Goal: Task Accomplishment & Management: Manage account settings

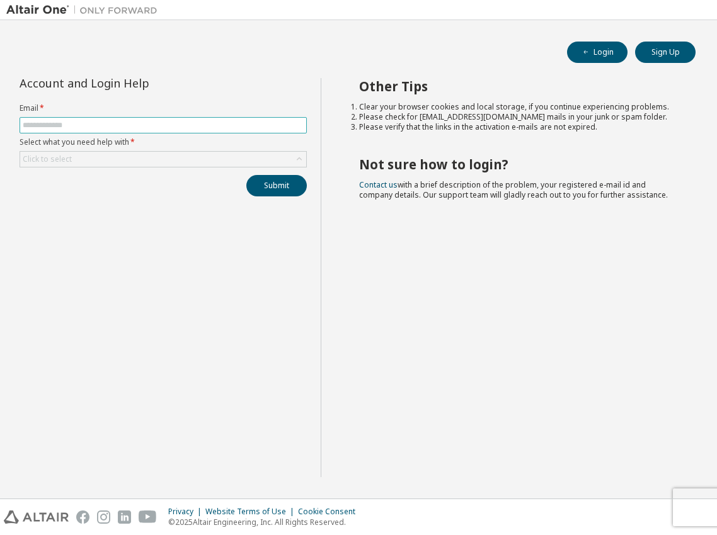
click at [146, 132] on span at bounding box center [163, 125] width 287 height 16
click at [141, 128] on input "text" at bounding box center [163, 125] width 281 height 10
type input "**********"
click at [114, 159] on div "Click to select" at bounding box center [163, 159] width 286 height 15
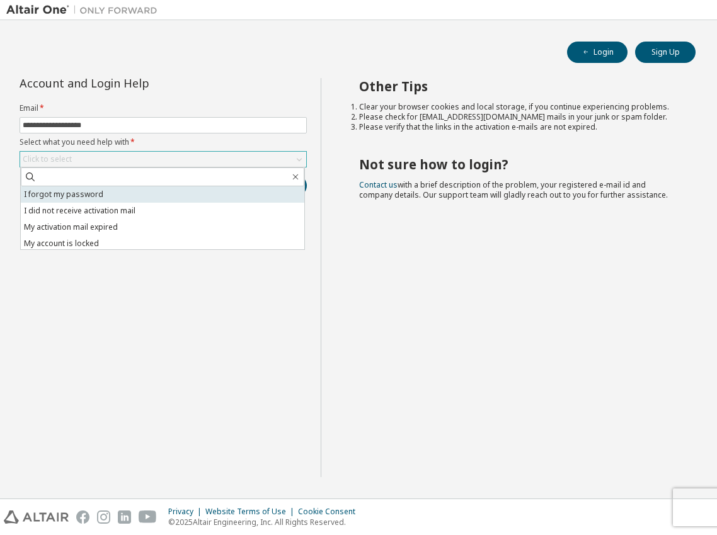
click at [122, 194] on li "I forgot my password" at bounding box center [162, 194] width 283 height 16
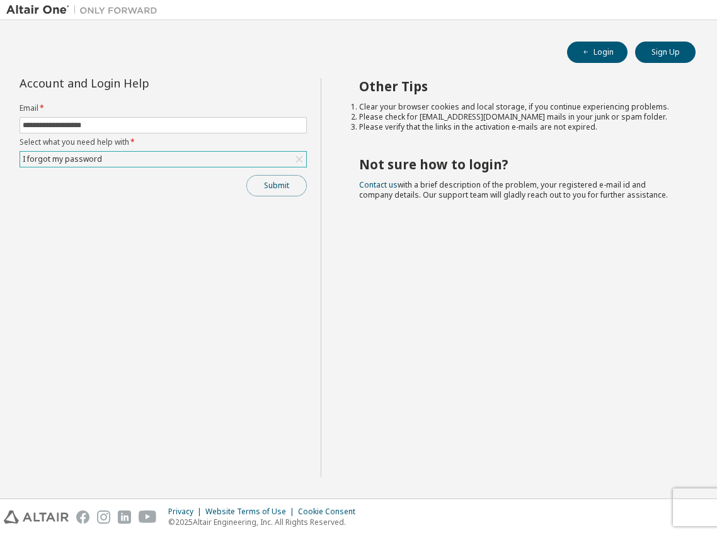
click at [275, 191] on button "Submit" at bounding box center [276, 185] width 60 height 21
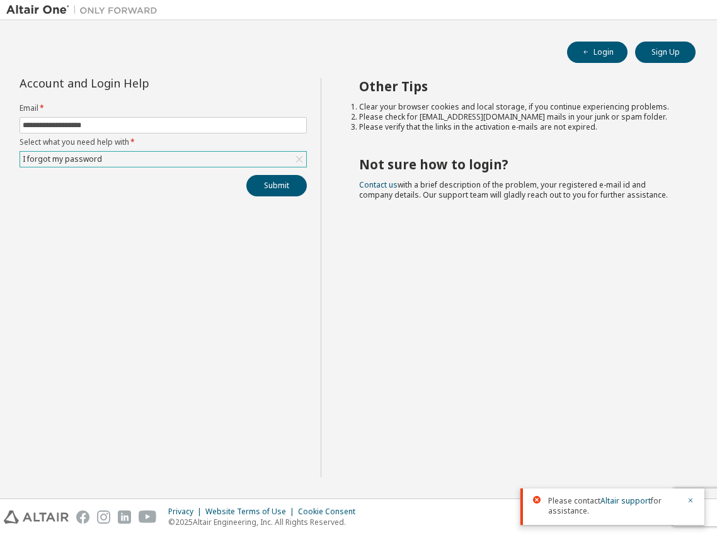
click at [108, 158] on div "I forgot my password" at bounding box center [163, 159] width 286 height 15
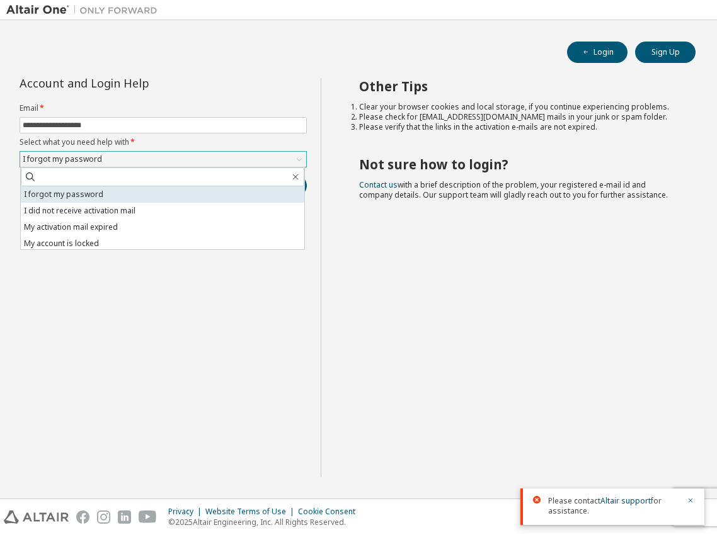
click at [100, 194] on li "I forgot my password" at bounding box center [162, 194] width 283 height 16
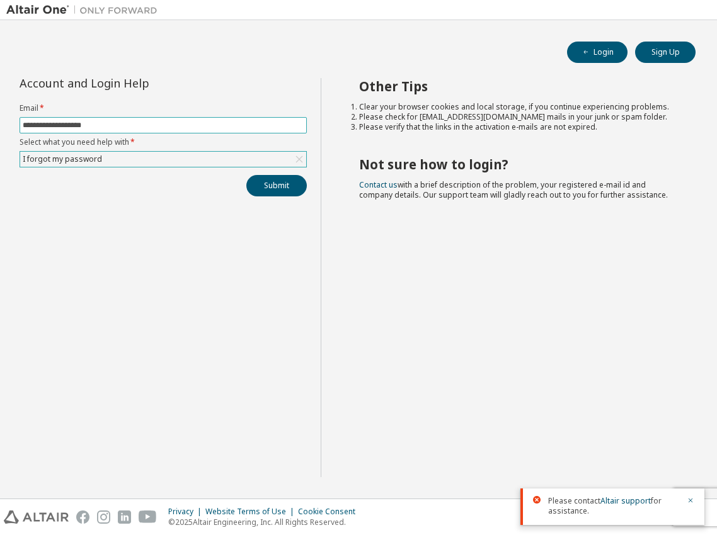
click at [127, 122] on input "**********" at bounding box center [163, 125] width 281 height 10
click at [295, 188] on button "Submit" at bounding box center [276, 185] width 60 height 21
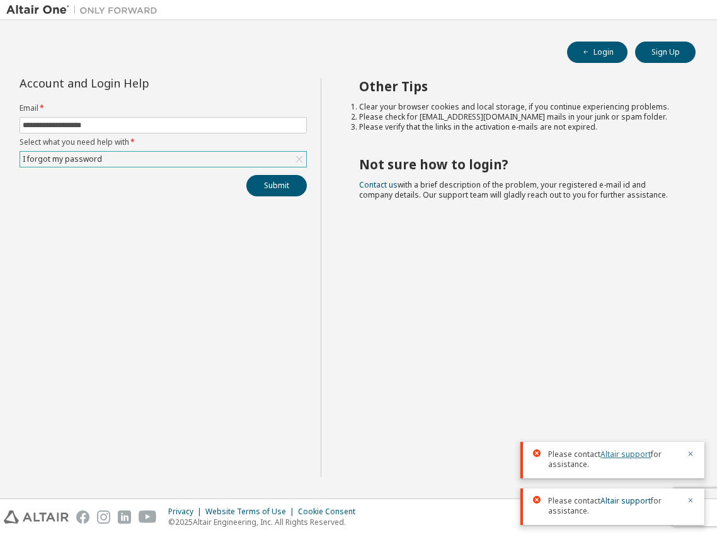
click at [619, 458] on link "Altair support" at bounding box center [625, 454] width 50 height 11
click at [504, 271] on div "Other Tips Clear your browser cookies and local storage, if you continue experi…" at bounding box center [516, 277] width 390 height 399
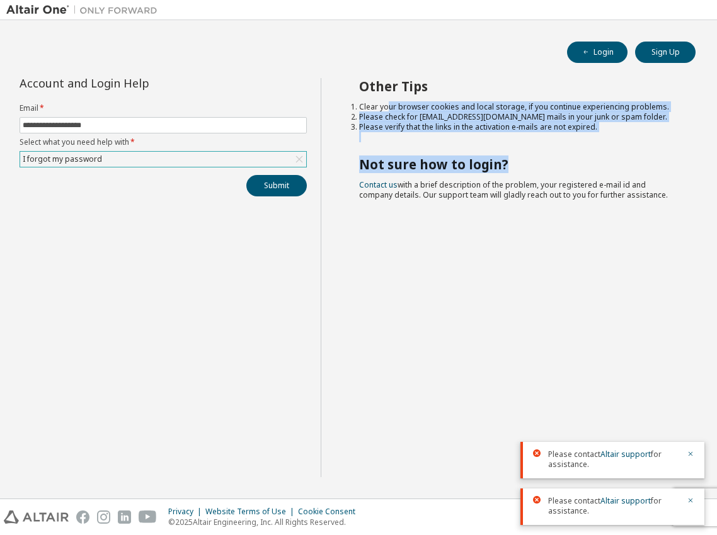
drag, startPoint x: 387, startPoint y: 102, endPoint x: 508, endPoint y: 154, distance: 131.7
click at [508, 155] on div "Other Tips Clear your browser cookies and local storage, if you continue experi…" at bounding box center [516, 277] width 390 height 399
click at [510, 147] on div "Other Tips Clear your browser cookies and local storage, if you continue experi…" at bounding box center [516, 277] width 390 height 399
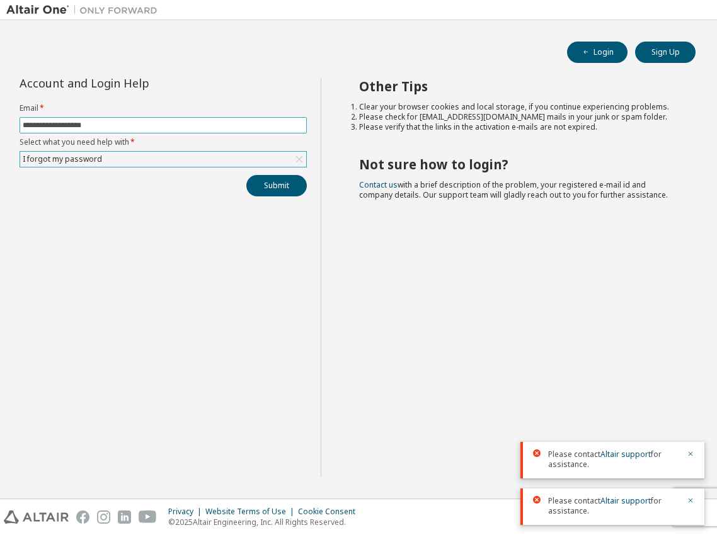
click at [219, 128] on input "**********" at bounding box center [163, 125] width 281 height 10
click at [671, 52] on button "Sign Up" at bounding box center [665, 52] width 60 height 21
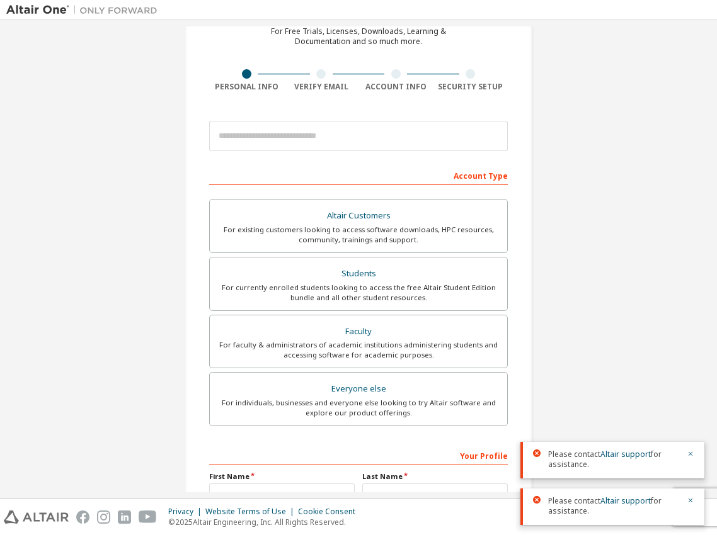
scroll to position [193, 0]
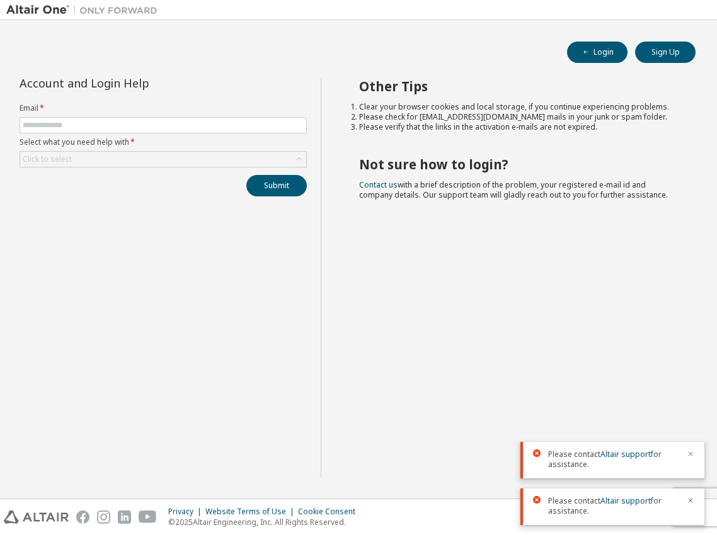
click at [690, 453] on icon "button" at bounding box center [690, 454] width 8 height 8
click at [688, 501] on icon "button" at bounding box center [690, 501] width 8 height 8
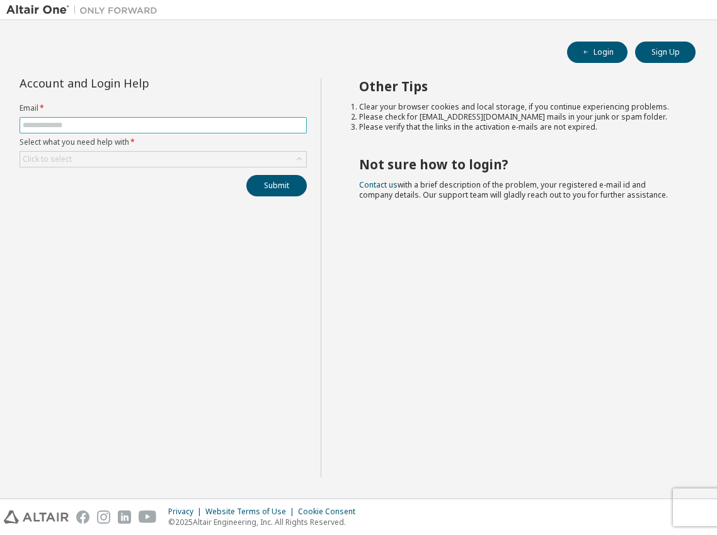
click at [172, 128] on input "text" at bounding box center [163, 125] width 281 height 10
type input "**********"
click at [142, 166] on div "Click to select" at bounding box center [163, 159] width 286 height 15
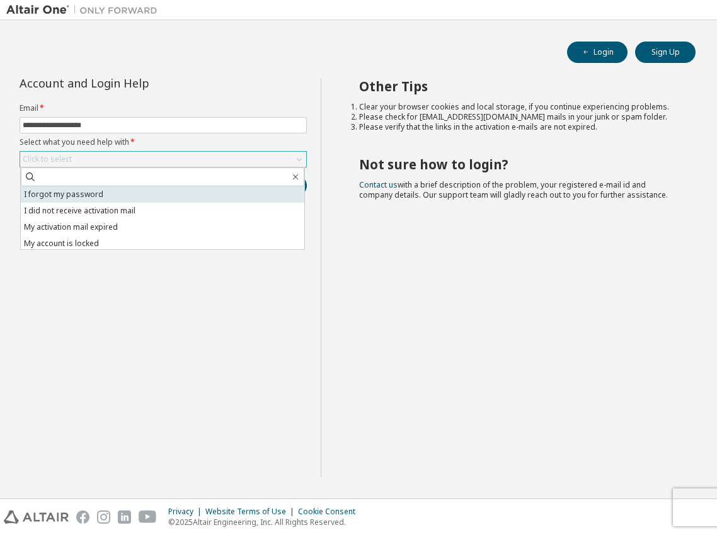
click at [122, 200] on li "I forgot my password" at bounding box center [162, 194] width 283 height 16
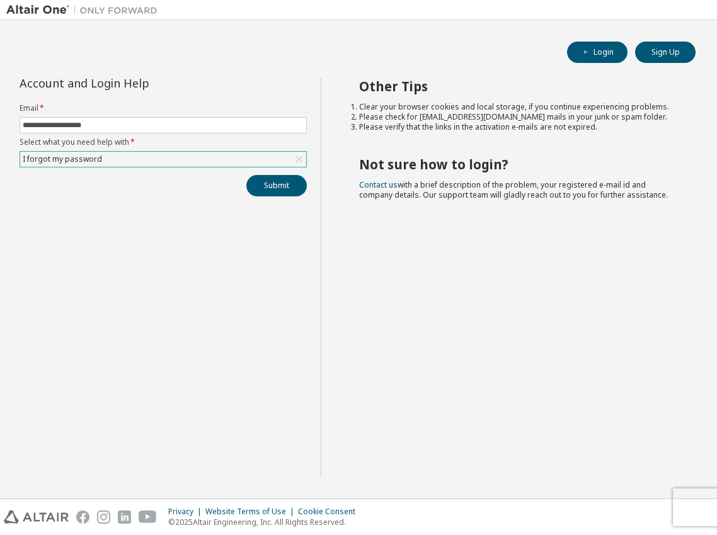
click at [112, 198] on div "**********" at bounding box center [163, 277] width 314 height 399
click at [286, 190] on button "Submit" at bounding box center [276, 185] width 60 height 21
click at [693, 503] on icon "button" at bounding box center [690, 501] width 8 height 8
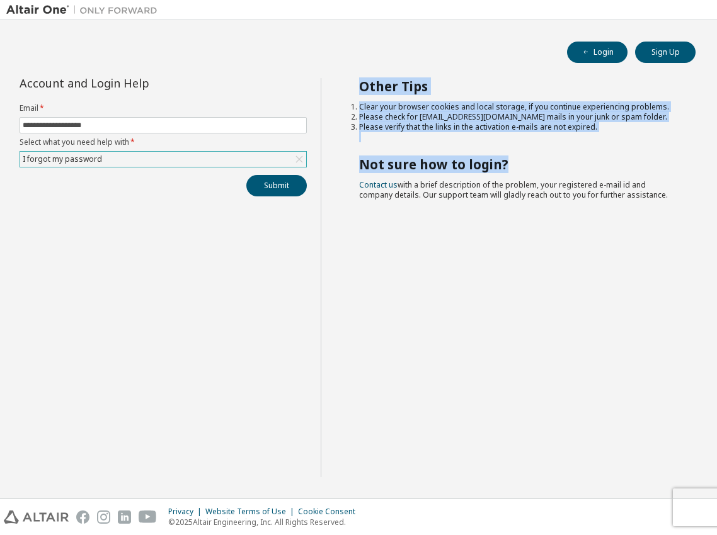
drag, startPoint x: 347, startPoint y: 86, endPoint x: 622, endPoint y: 157, distance: 284.2
click at [622, 156] on div "Other Tips Clear your browser cookies and local storage, if you continue experi…" at bounding box center [516, 277] width 390 height 399
click at [628, 160] on h2 "Not sure how to login?" at bounding box center [516, 164] width 314 height 16
drag, startPoint x: 664, startPoint y: 202, endPoint x: 334, endPoint y: 73, distance: 354.1
click at [334, 73] on div "**********" at bounding box center [358, 259] width 704 height 466
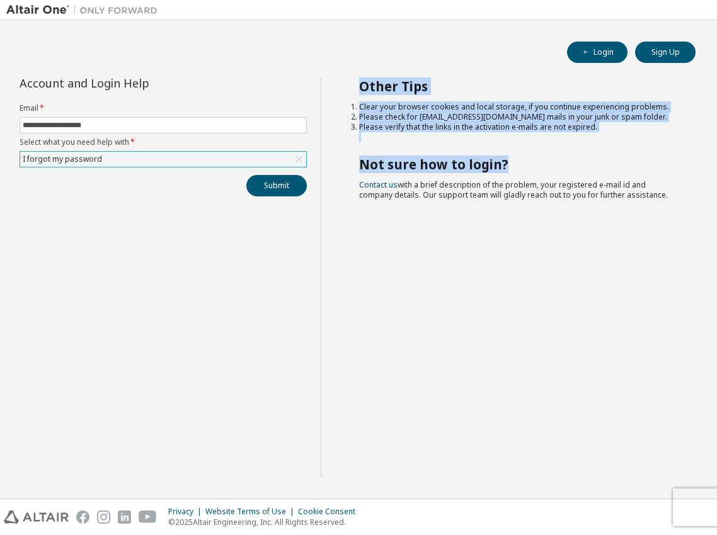
click at [341, 84] on div "Other Tips Clear your browser cookies and local storage, if you continue experi…" at bounding box center [516, 277] width 390 height 399
drag, startPoint x: 341, startPoint y: 75, endPoint x: 671, endPoint y: 202, distance: 353.1
click at [671, 202] on div "**********" at bounding box center [358, 259] width 704 height 466
click at [674, 202] on div "Other Tips Clear your browser cookies and local storage, if you continue experi…" at bounding box center [516, 277] width 390 height 399
click at [547, 146] on div "Other Tips Clear your browser cookies and local storage, if you continue experi…" at bounding box center [516, 277] width 390 height 399
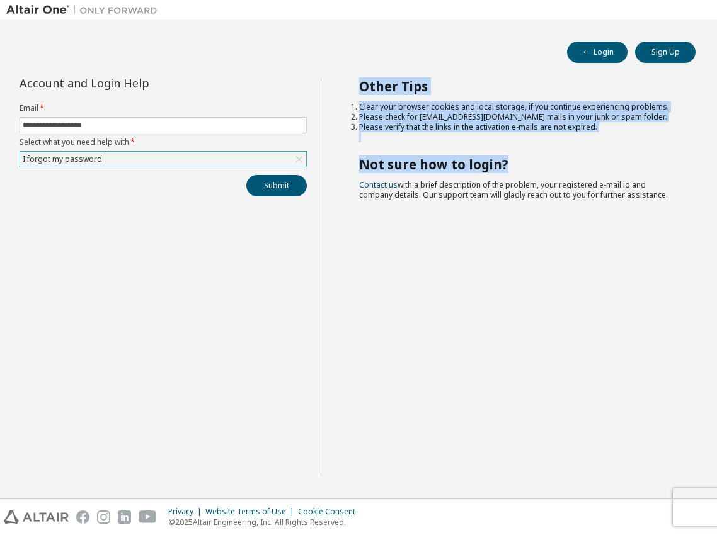
click at [667, 197] on div "Other Tips Clear your browser cookies and local storage, if you continue experi…" at bounding box center [516, 277] width 390 height 399
drag, startPoint x: 680, startPoint y: 203, endPoint x: 344, endPoint y: 70, distance: 361.2
click at [344, 70] on div "**********" at bounding box center [358, 259] width 704 height 466
click at [400, 97] on div "Other Tips Clear your browser cookies and local storage, if you continue experi…" at bounding box center [516, 277] width 390 height 399
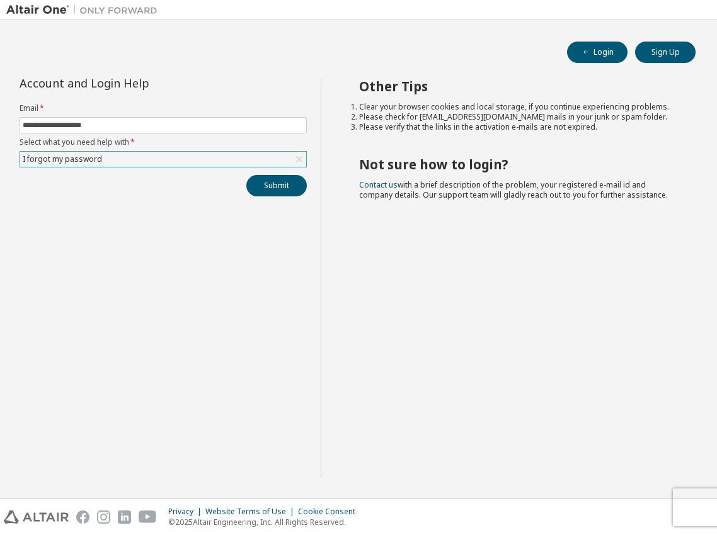
click at [217, 157] on div "I forgot my password" at bounding box center [163, 159] width 286 height 15
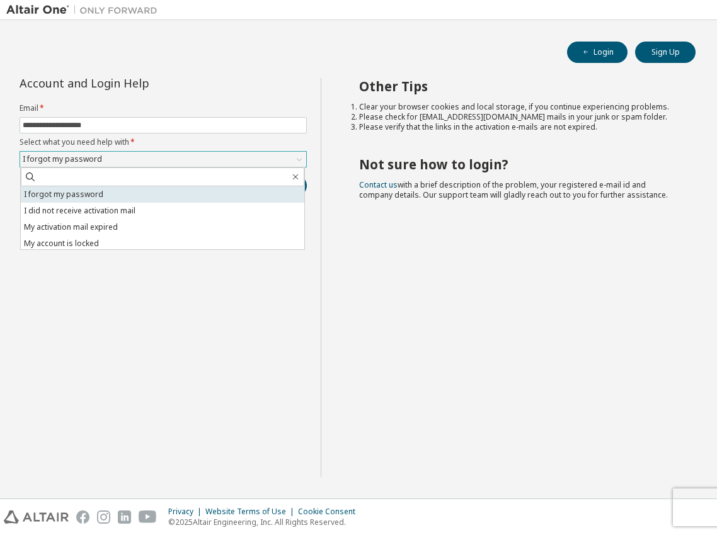
click at [116, 197] on li "I forgot my password" at bounding box center [162, 194] width 283 height 16
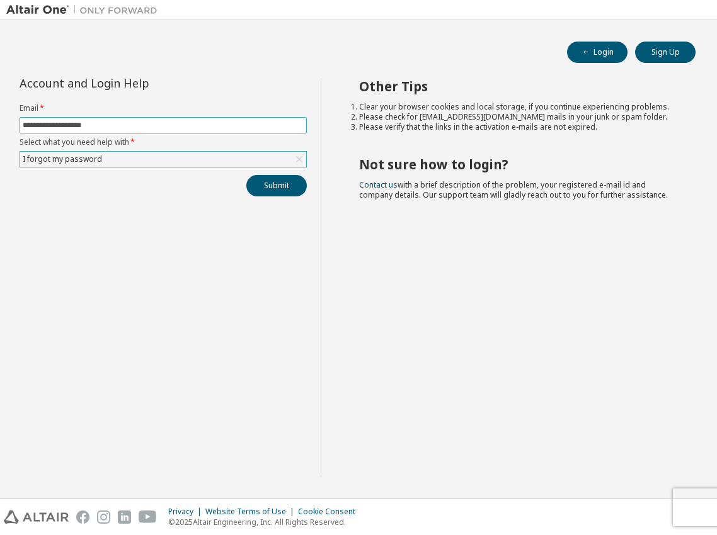
click at [120, 125] on input "**********" at bounding box center [163, 125] width 281 height 10
click at [464, 210] on div "Other Tips Clear your browser cookies and local storage, if you continue experi…" at bounding box center [516, 277] width 390 height 399
click at [281, 189] on button "Submit" at bounding box center [276, 185] width 60 height 21
